Goal: Information Seeking & Learning: Learn about a topic

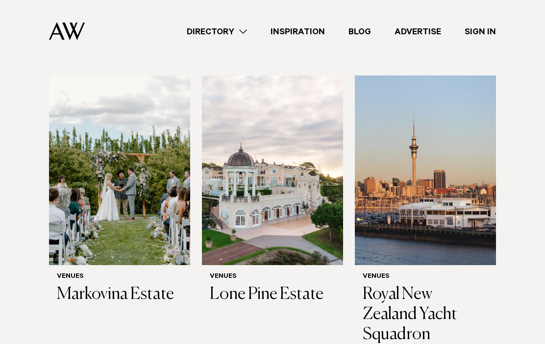
scroll to position [300, 0]
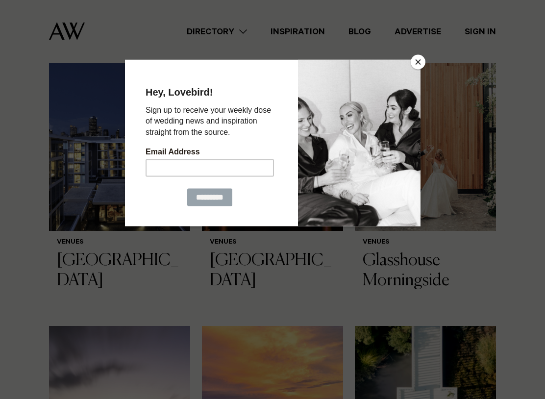
click at [415, 57] on button "Close" at bounding box center [418, 62] width 15 height 15
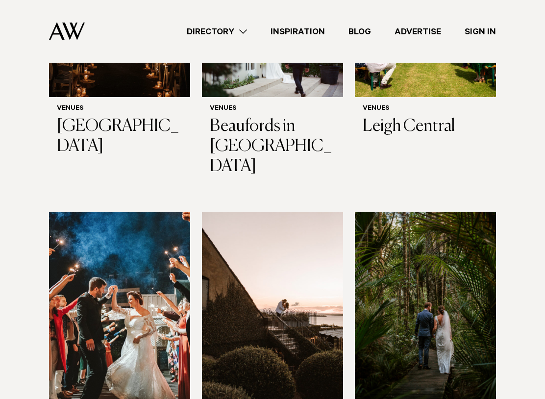
scroll to position [2362, 0]
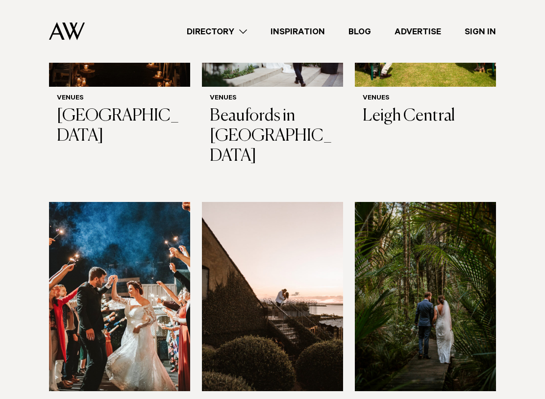
click at [309, 202] on img at bounding box center [272, 296] width 141 height 189
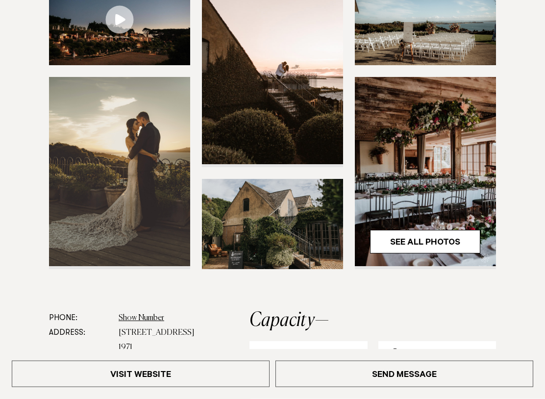
scroll to position [267, 0]
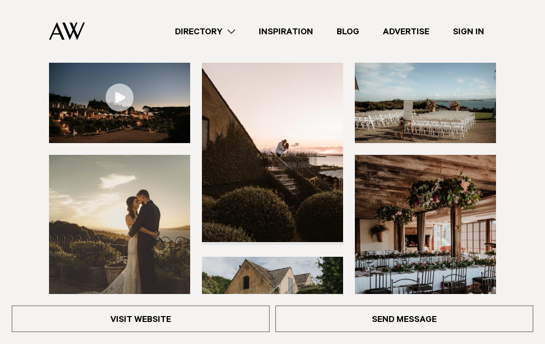
click at [156, 107] on img at bounding box center [119, 98] width 141 height 90
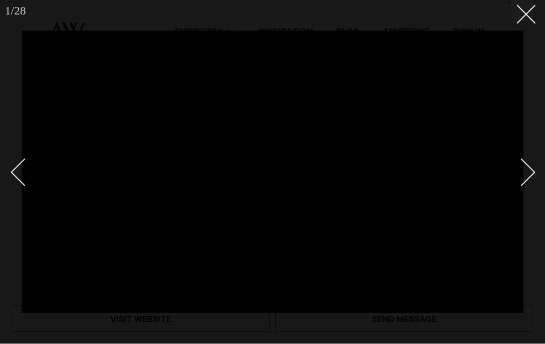
scroll to position [159, 0]
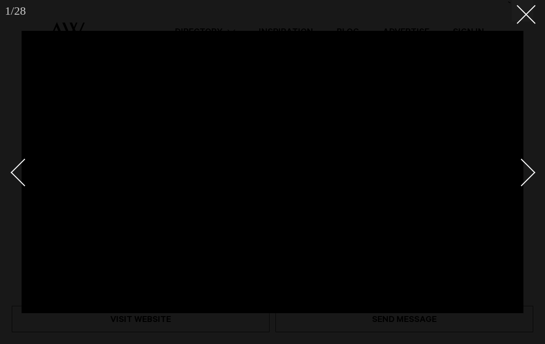
click at [528, 16] on line at bounding box center [526, 14] width 18 height 18
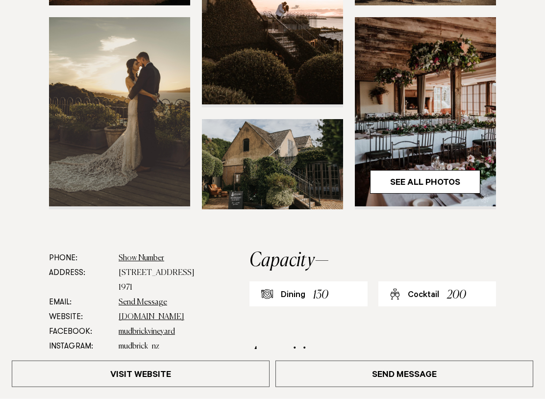
scroll to position [326, 0]
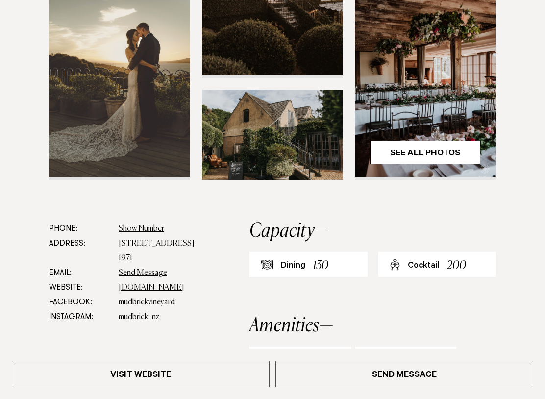
click at [442, 155] on link "See All Photos" at bounding box center [425, 153] width 110 height 24
